Goal: Task Accomplishment & Management: Complete application form

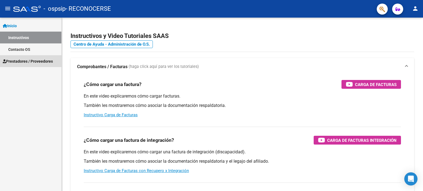
click at [36, 64] on span "Prestadores / Proveedores" at bounding box center [28, 61] width 50 height 6
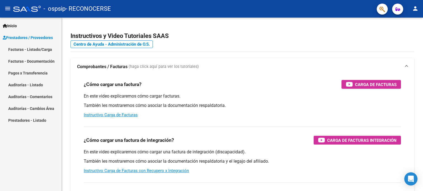
click at [31, 49] on link "Facturas - Listado/Carga" at bounding box center [30, 50] width 61 height 12
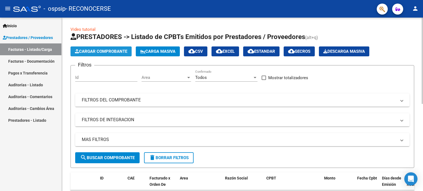
click at [120, 49] on span "Cargar Comprobante" at bounding box center [101, 51] width 52 height 5
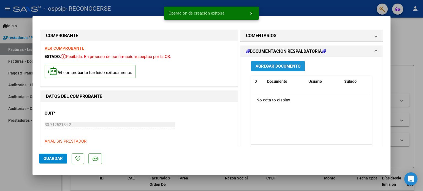
click at [285, 65] on span "Agregar Documento" at bounding box center [278, 66] width 45 height 5
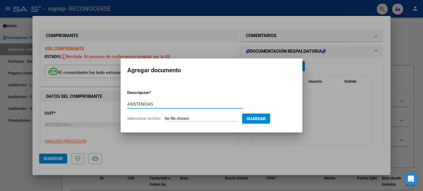
type input "ASISTENCIAS"
type input "C:\fakepath\asist [PERSON_NAME] [DATE].pdf"
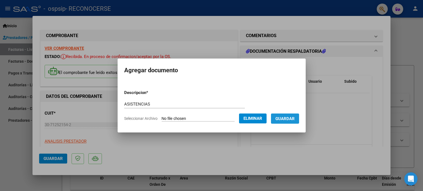
click at [293, 118] on span "Guardar" at bounding box center [284, 118] width 19 height 5
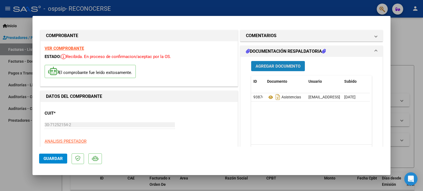
click at [259, 68] on span "Agregar Documento" at bounding box center [278, 66] width 45 height 5
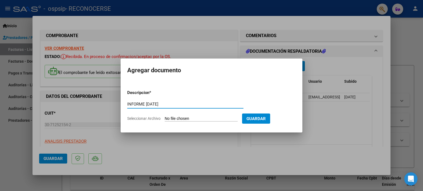
type input "INFORME [DATE]"
type input "C:\fakepath\[PERSON_NAME]- Informe psicológico [DATE].pdf"
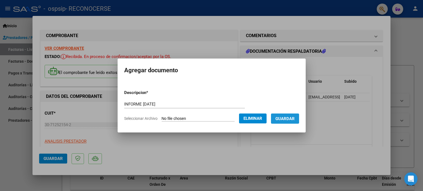
click at [282, 116] on span "Guardar" at bounding box center [284, 118] width 19 height 5
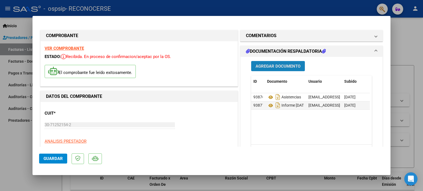
click at [284, 66] on span "Agregar Documento" at bounding box center [278, 66] width 45 height 5
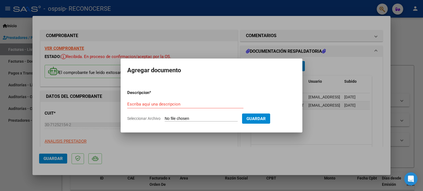
click at [169, 118] on input "Seleccionar Archivo" at bounding box center [201, 118] width 73 height 5
click at [172, 105] on input "Escriba aquí una descripcion" at bounding box center [185, 104] width 116 height 5
type input "AUTORIZACIÓN"
type input "C:\fakepath\AUTORIZACION [PERSON_NAME] 2025.pdf"
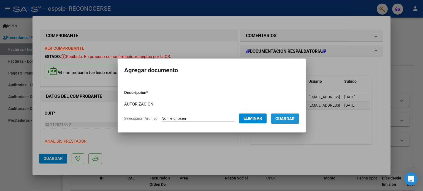
click at [288, 116] on span "Guardar" at bounding box center [284, 118] width 19 height 5
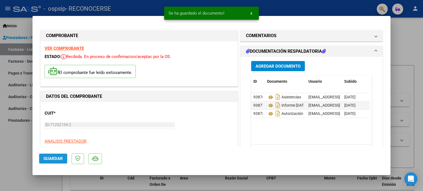
click at [44, 159] on span "Guardar" at bounding box center [53, 158] width 19 height 5
